Goal: Information Seeking & Learning: Find specific fact

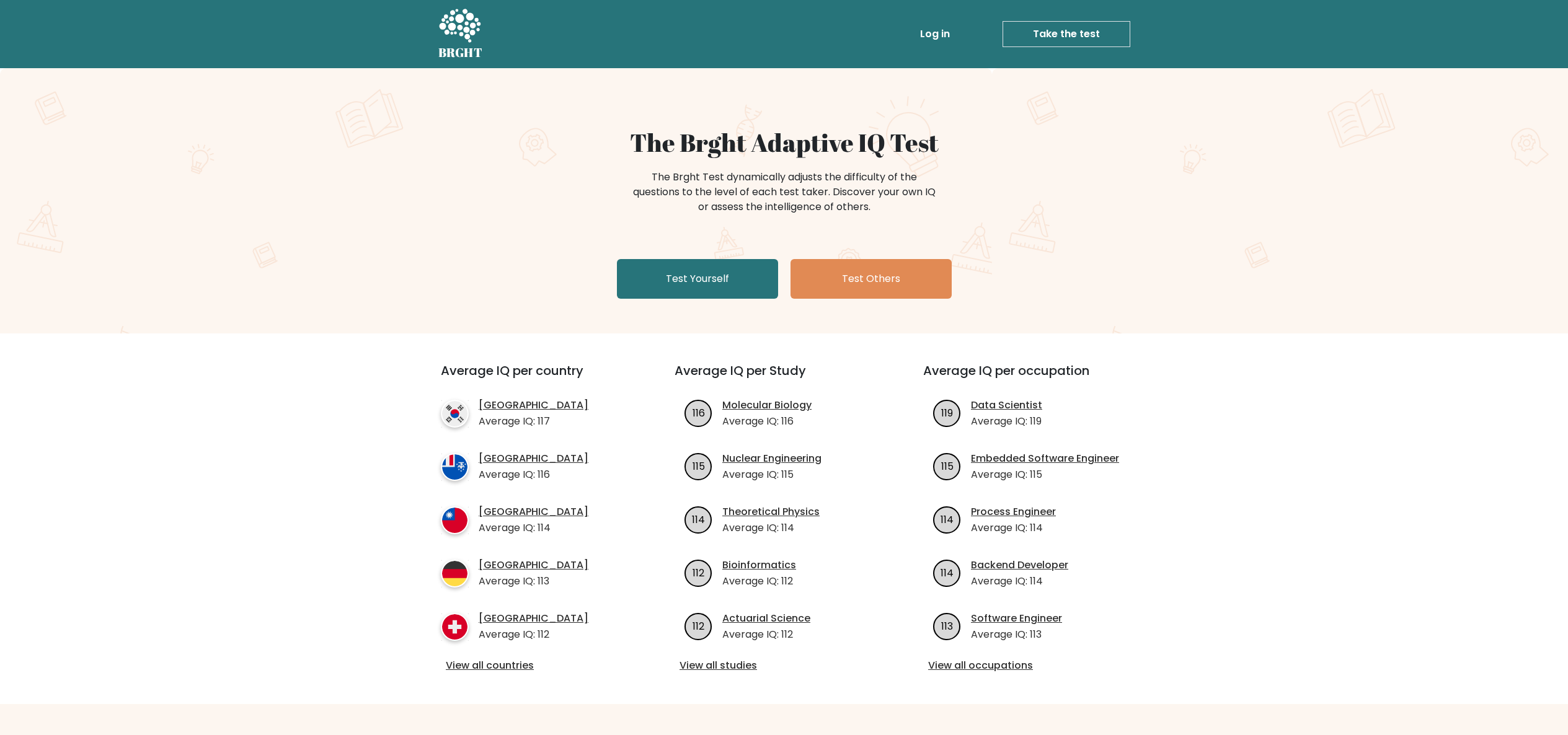
scroll to position [124, 0]
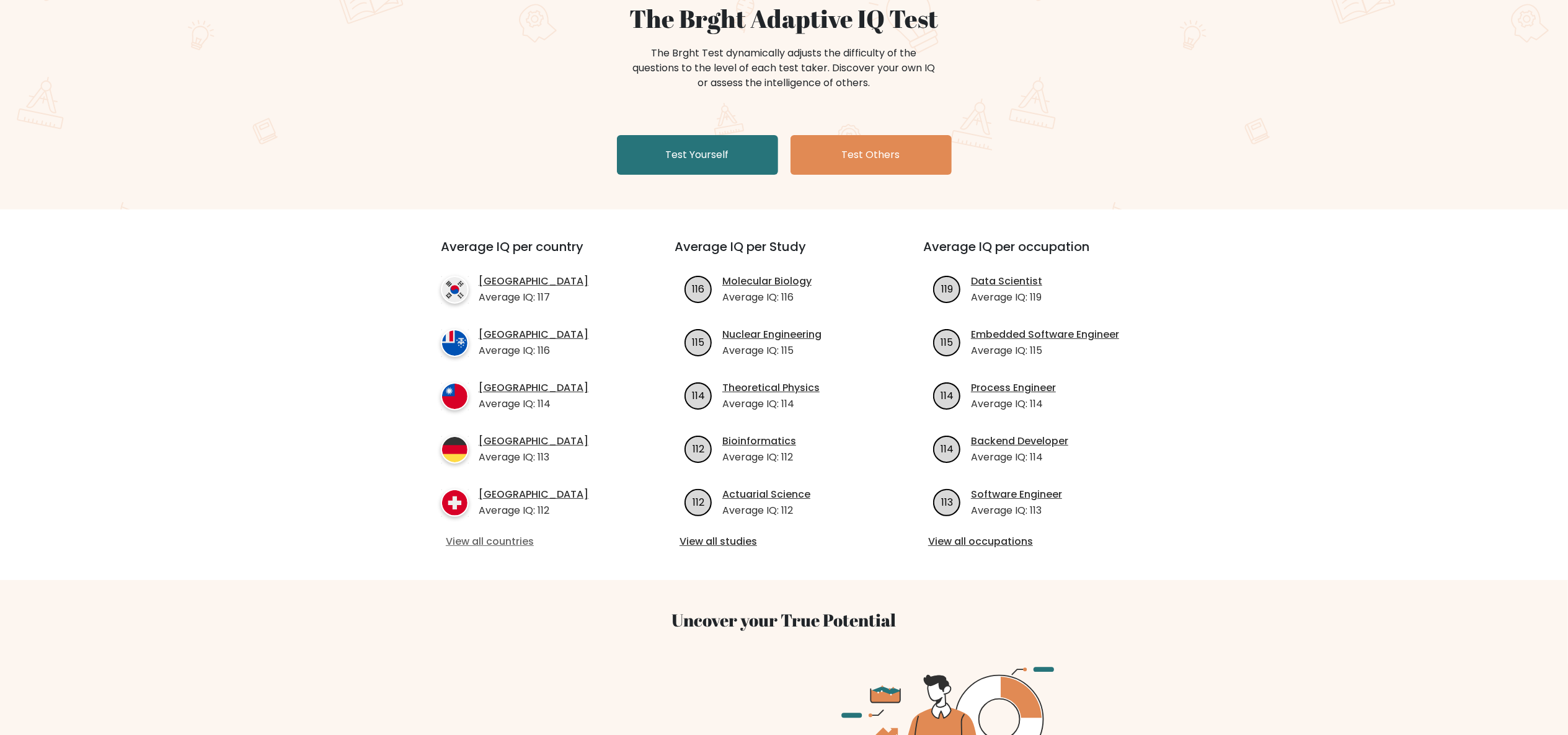
click at [520, 542] on link "View all countries" at bounding box center [536, 541] width 179 height 15
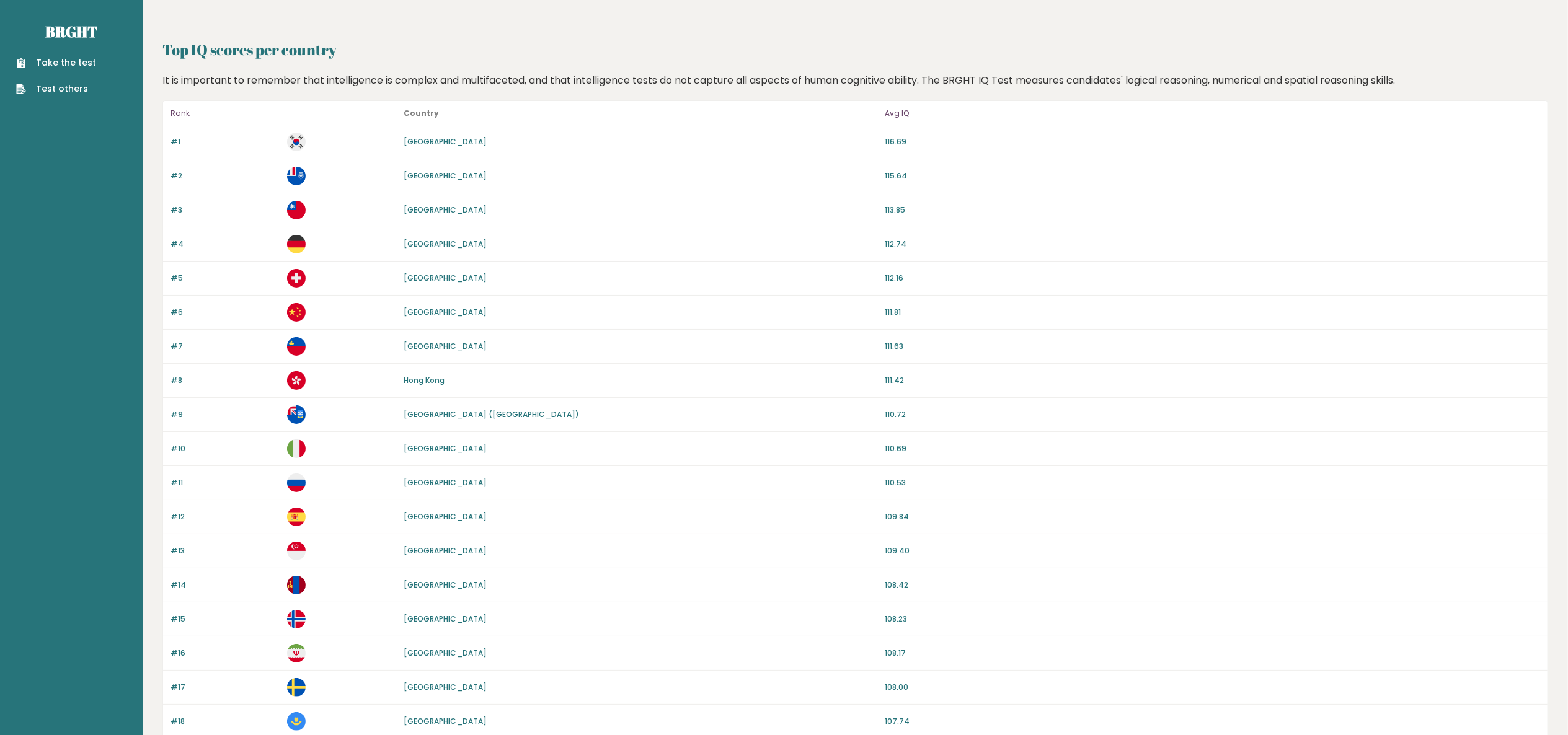
click at [405, 458] on div "#10 [GEOGRAPHIC_DATA] 110.69" at bounding box center [855, 448] width 1384 height 34
click at [407, 451] on link "[GEOGRAPHIC_DATA]" at bounding box center [445, 448] width 83 height 11
